Goal: Navigation & Orientation: Find specific page/section

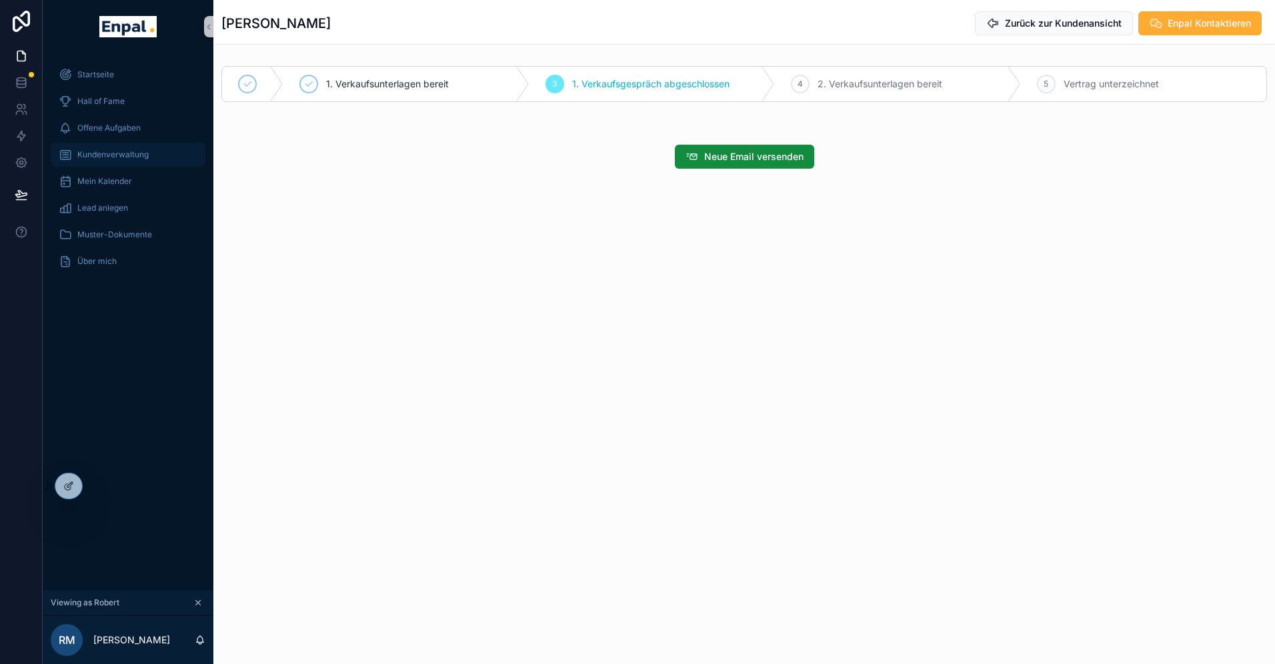
click at [105, 155] on span "Kundenverwaltung" at bounding box center [112, 154] width 71 height 11
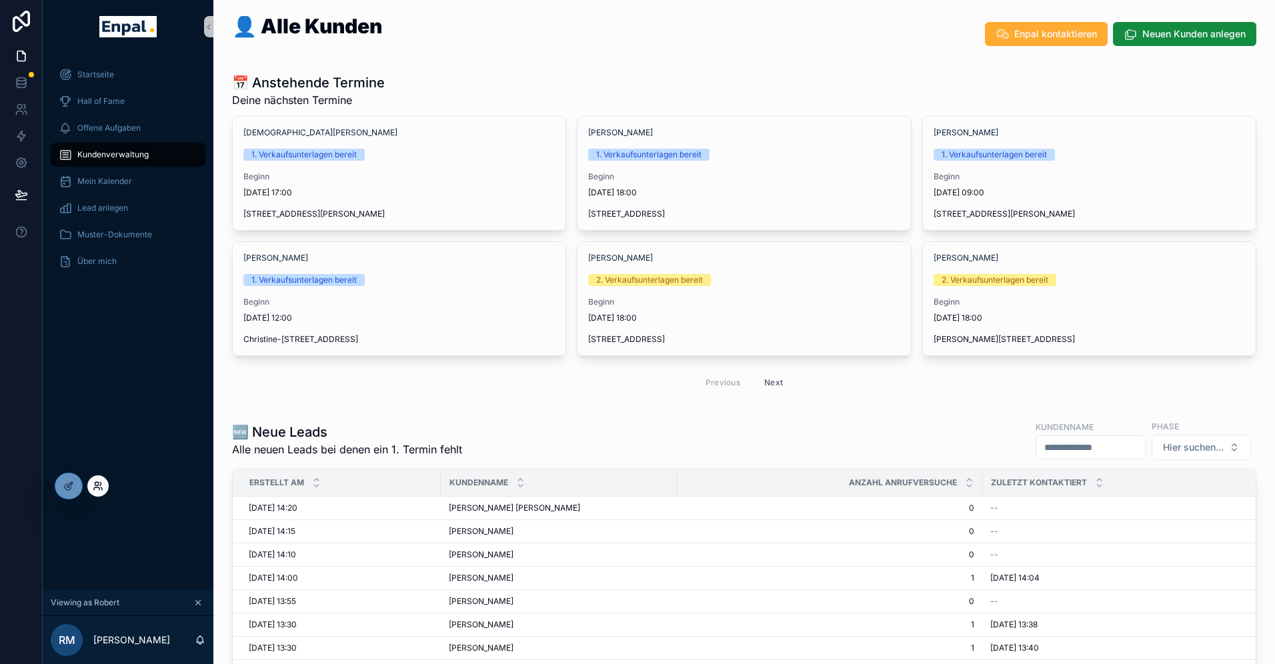
click at [97, 489] on icon at bounding box center [98, 486] width 11 height 11
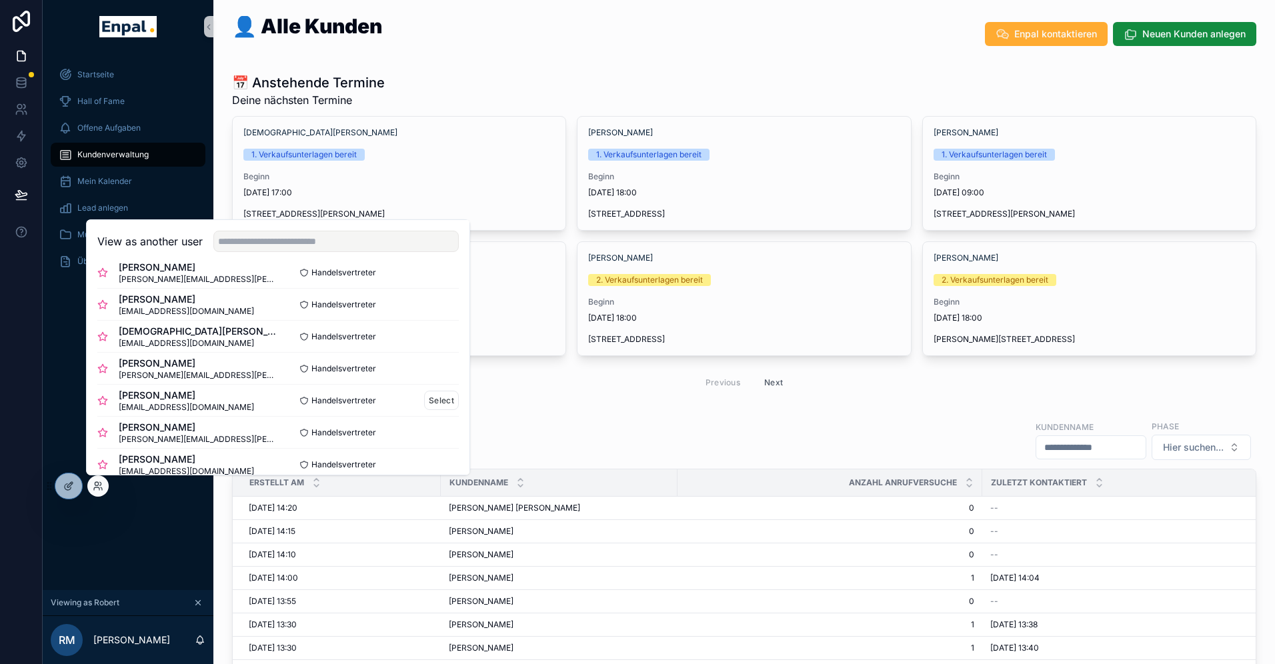
scroll to position [64, 0]
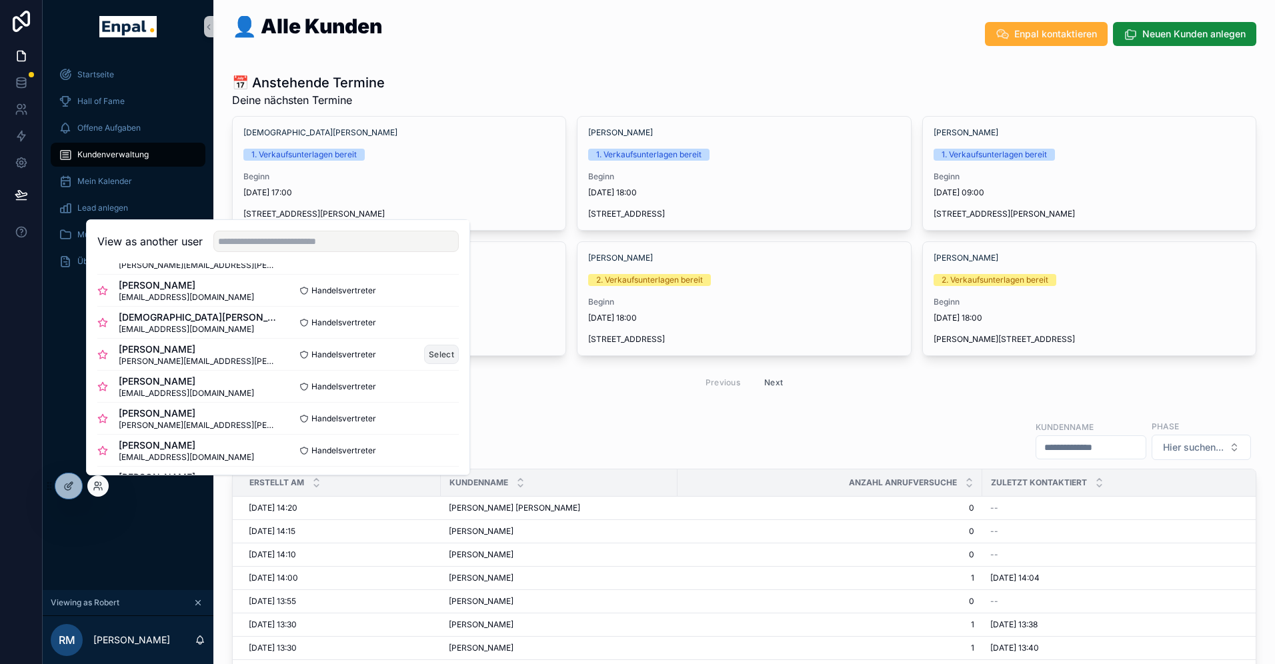
click at [434, 355] on button "Select" at bounding box center [441, 354] width 35 height 19
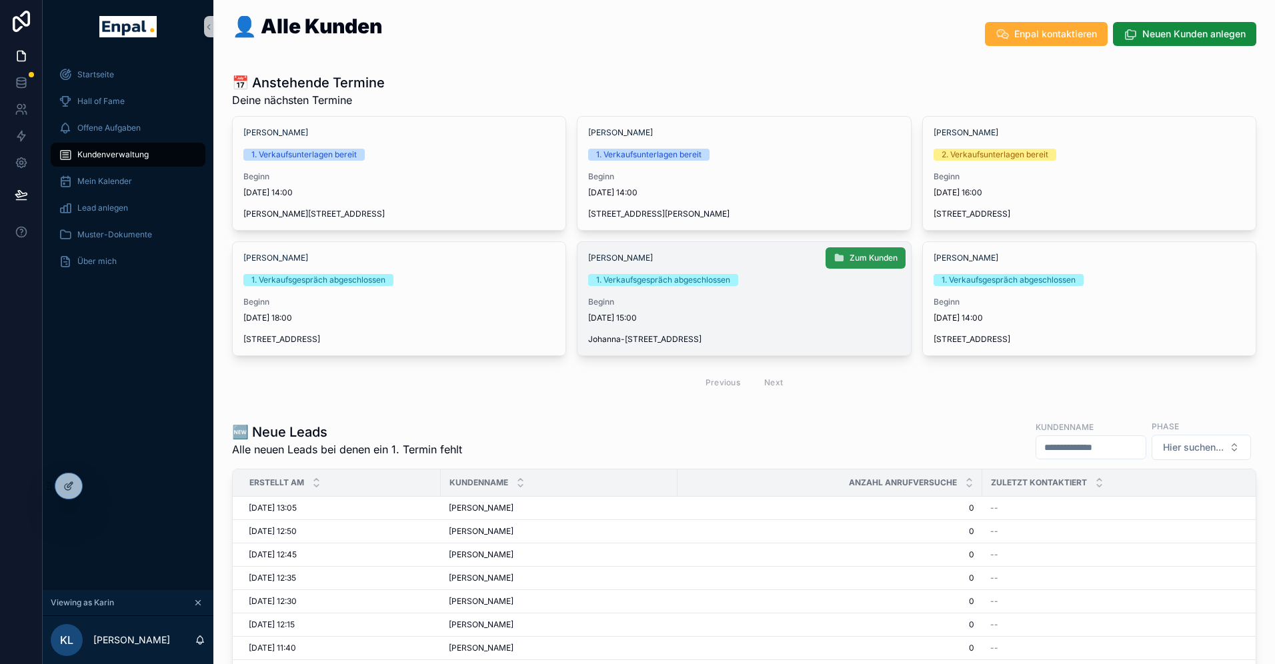
click at [865, 257] on span "Zum Kunden" at bounding box center [873, 258] width 48 height 11
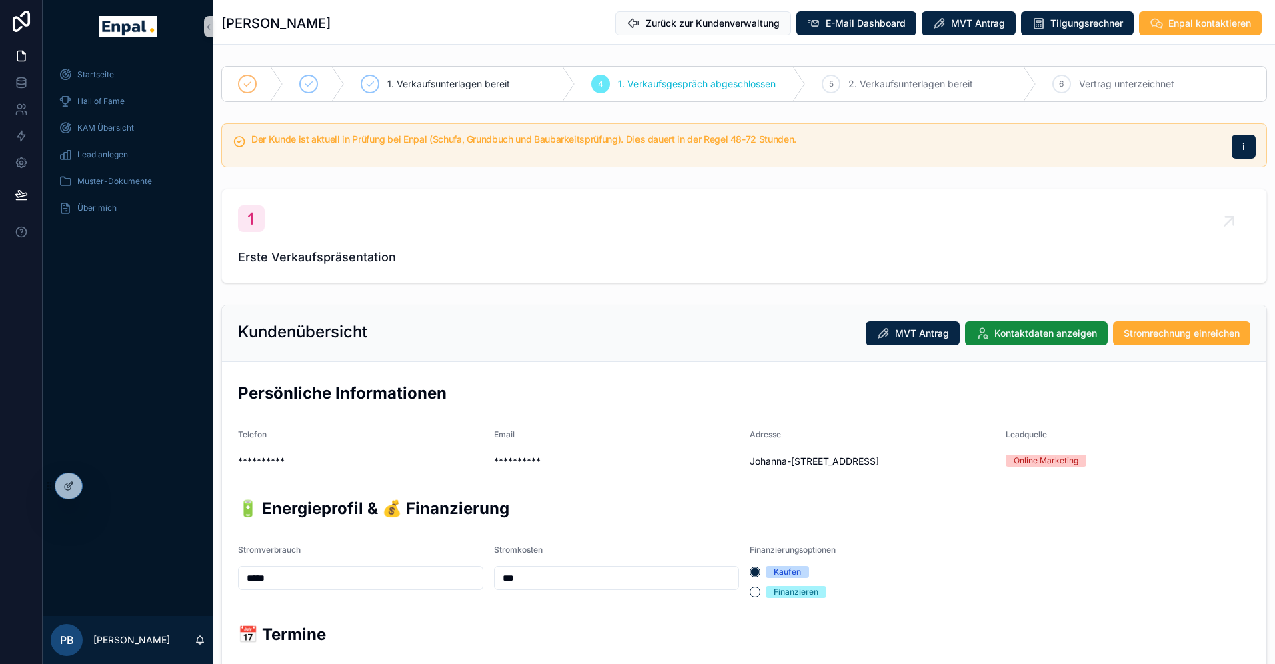
click at [439, 140] on h5 "Der Kunde ist aktuell in Prüfung bei Enpal (Schufa, Grundbuch und Baubarkeitspr…" at bounding box center [735, 139] width 969 height 9
click at [93, 489] on icon at bounding box center [98, 486] width 11 height 11
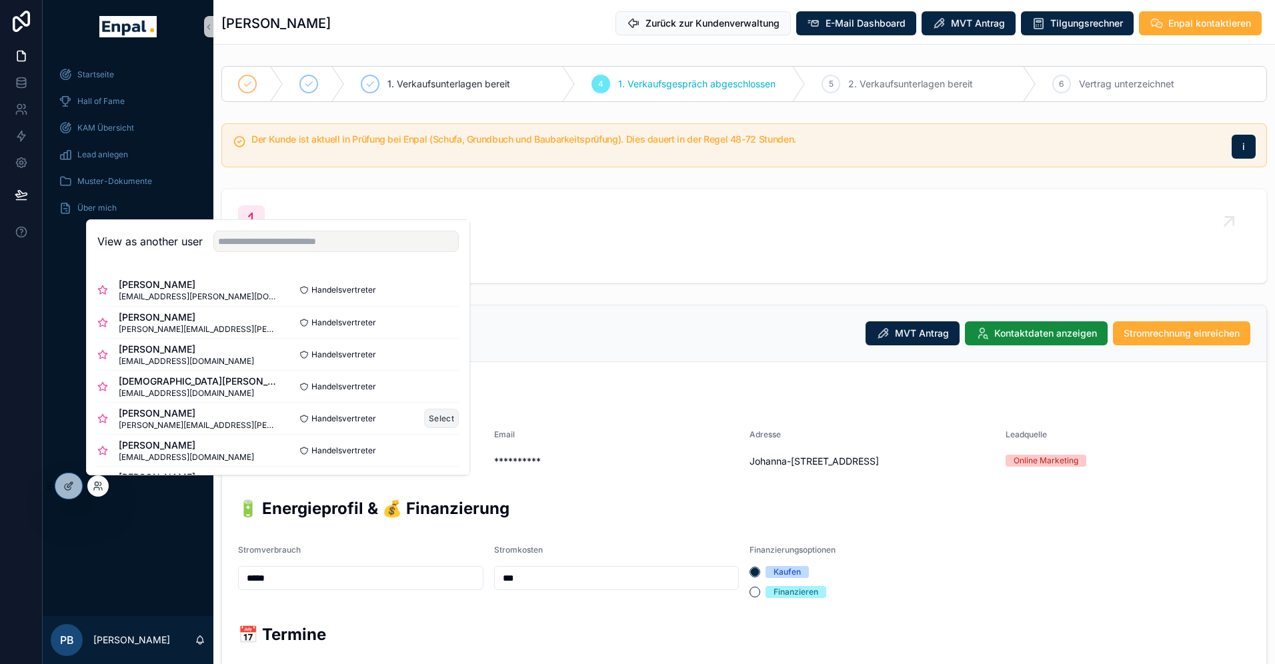
click at [438, 414] on button "Select" at bounding box center [441, 418] width 35 height 19
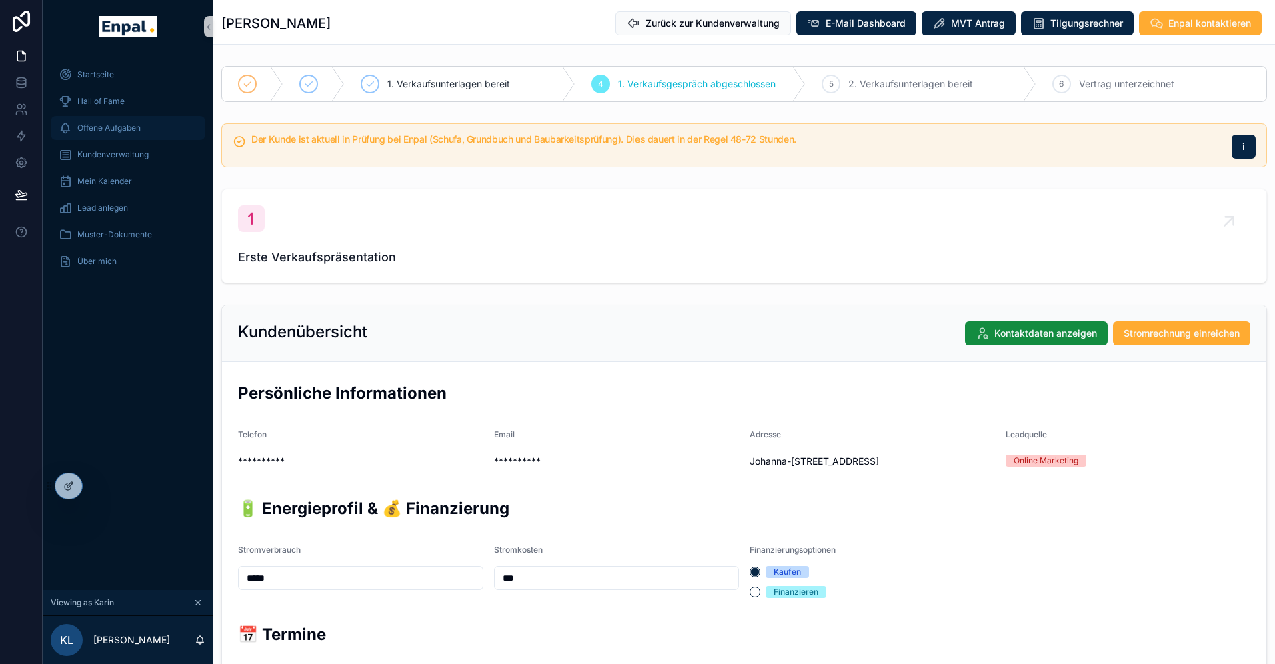
click at [103, 131] on span "Offene Aufgaben" at bounding box center [108, 128] width 63 height 11
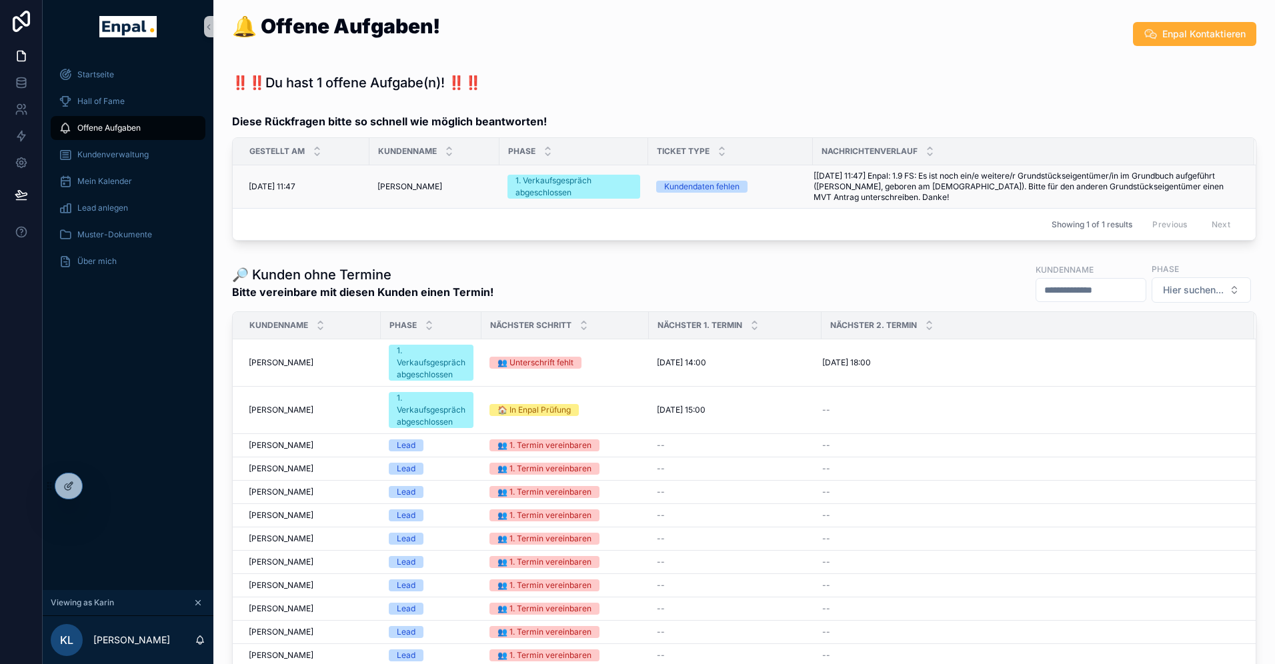
click at [907, 197] on span "[01.09. 11:47] Enpal: 1.9 FS: Es ist noch ein/e weitere/r Grundstückseigentümer…" at bounding box center [1025, 187] width 425 height 32
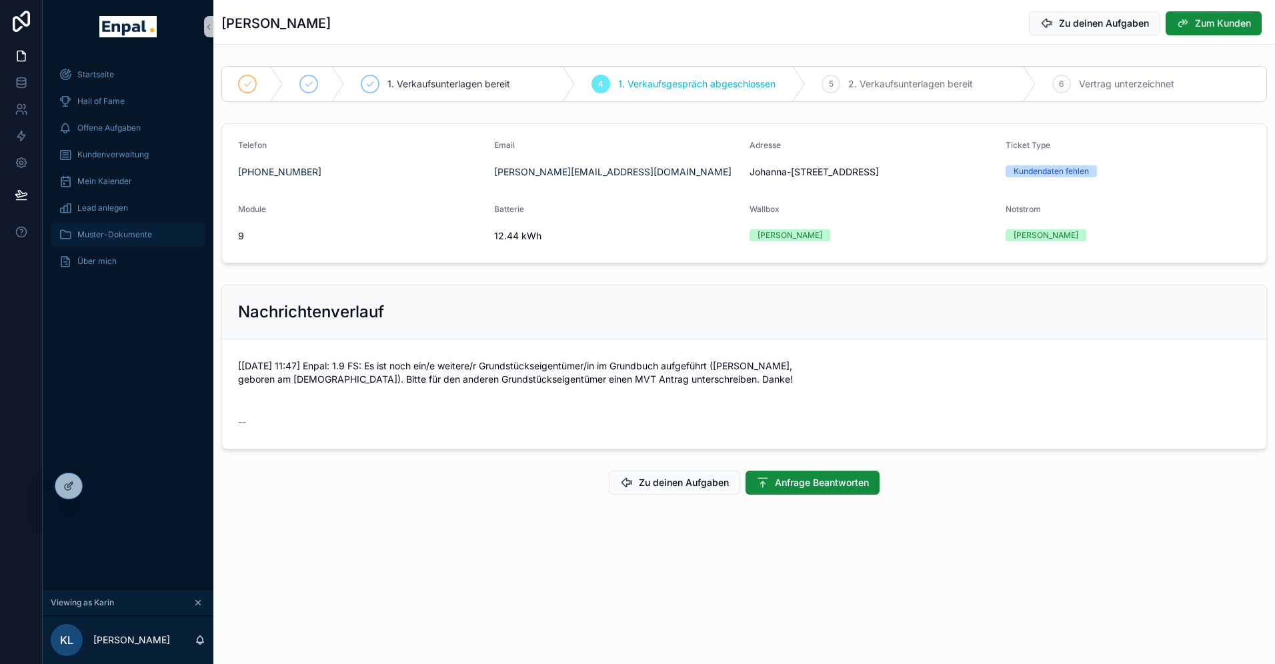
click at [105, 234] on span "Muster-Dokumente" at bounding box center [114, 234] width 75 height 11
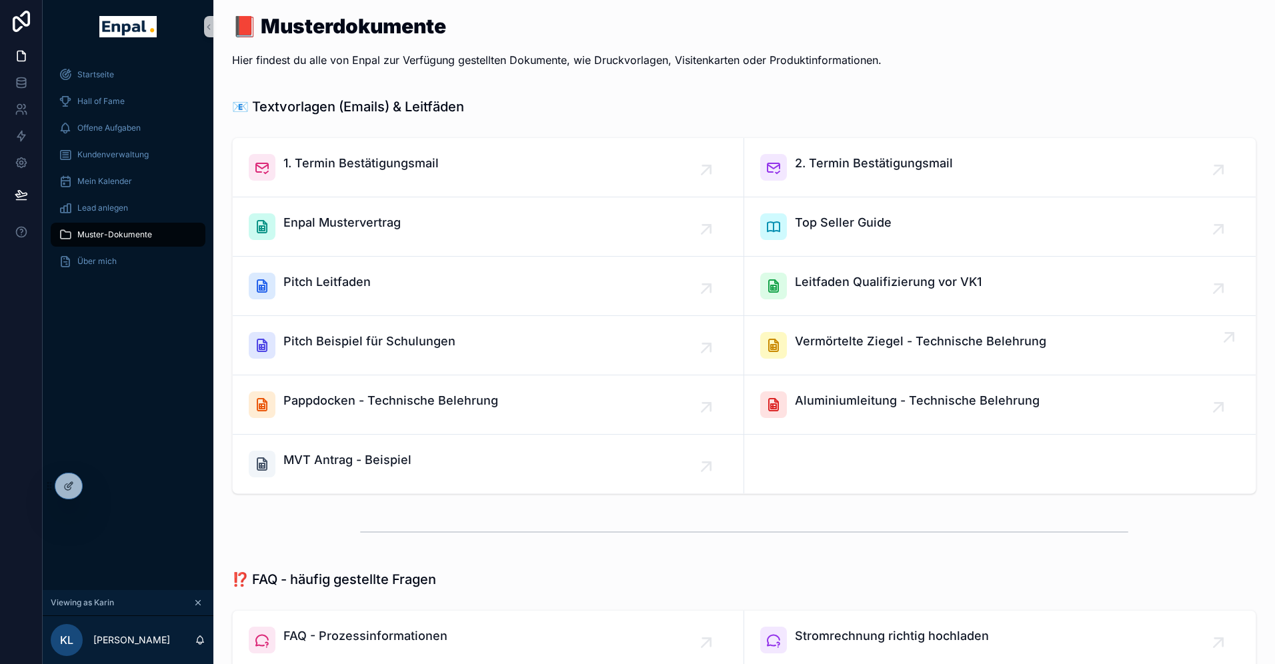
click at [897, 357] on div "Vermörtelte Ziegel - Technische Belehrung" at bounding box center [920, 345] width 251 height 27
click at [454, 407] on span "Pappdocken - Technische Belehrung" at bounding box center [390, 400] width 215 height 19
click at [146, 444] on div "Startseite Hall of Fame Offene Aufgaben Kundenverwaltung Mein Kalender Lead anl…" at bounding box center [128, 321] width 171 height 537
